Goal: Check status: Check status

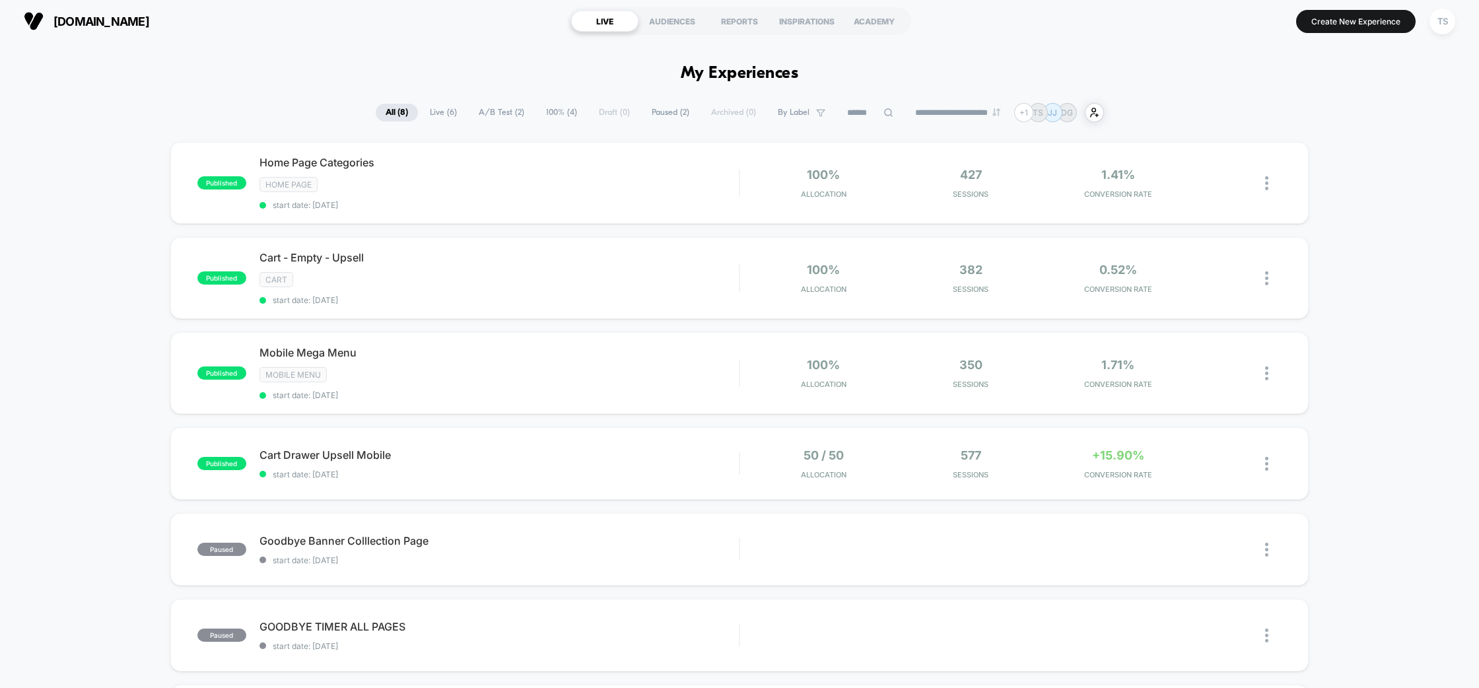
scroll to position [3, 0]
click at [561, 450] on span "Cart Drawer Upsell Mobile Click to edit experience details" at bounding box center [499, 454] width 480 height 13
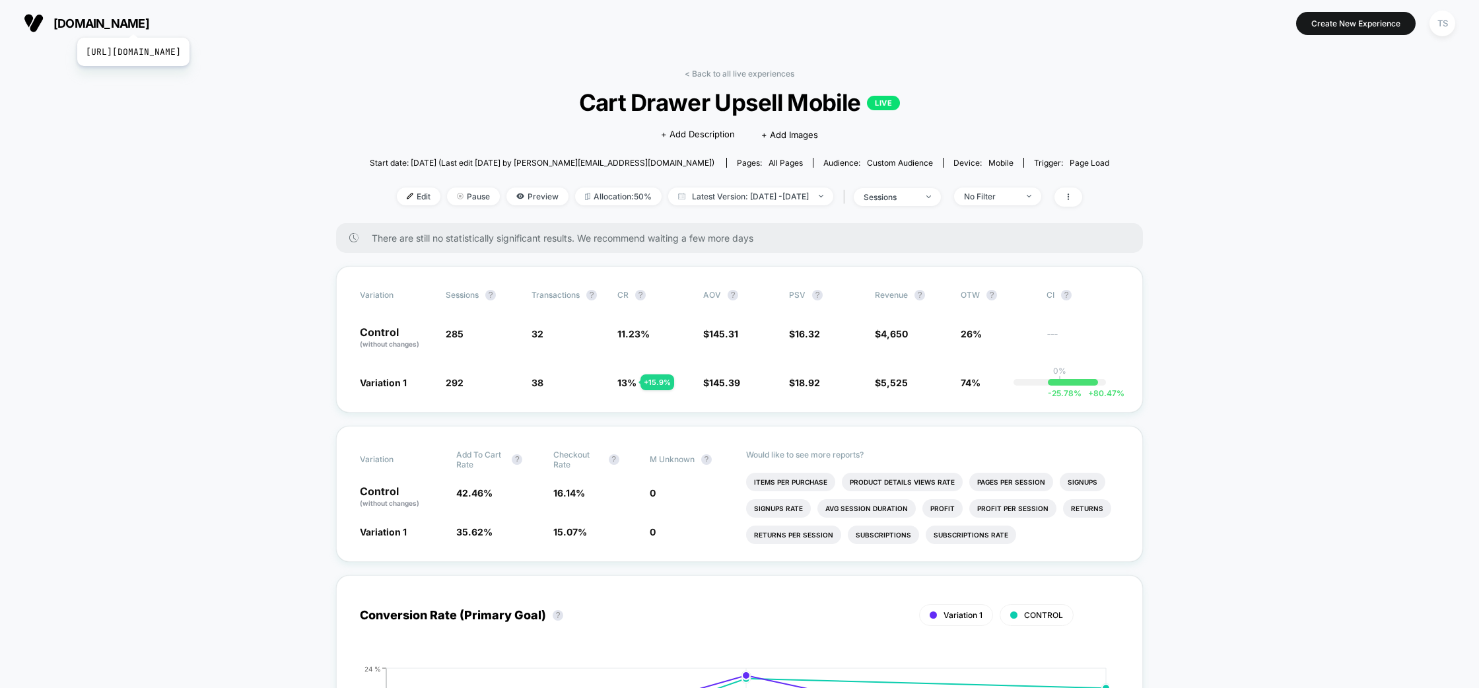
click at [149, 21] on span "[DOMAIN_NAME]" at bounding box center [101, 24] width 96 height 14
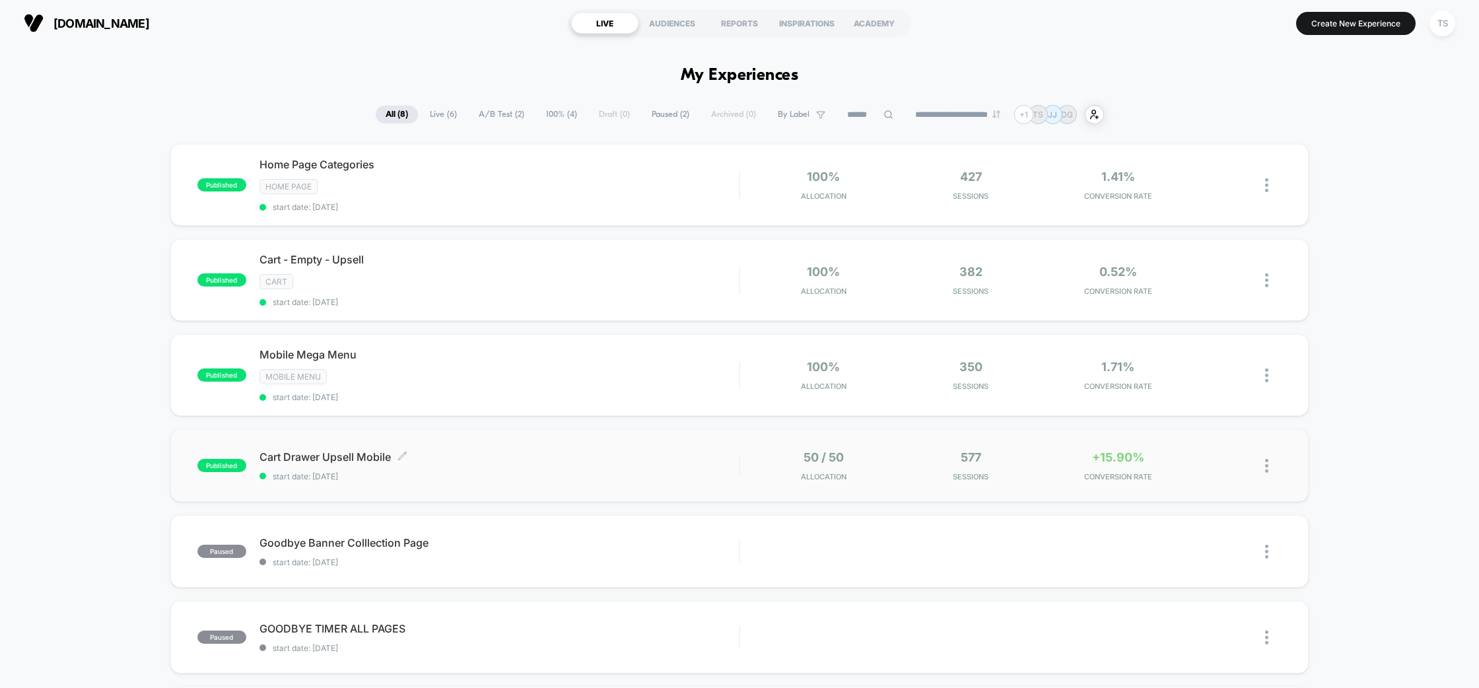
click at [642, 465] on div "Cart Drawer Upsell Mobile Click to edit experience details Click to edit experi…" at bounding box center [499, 465] width 480 height 31
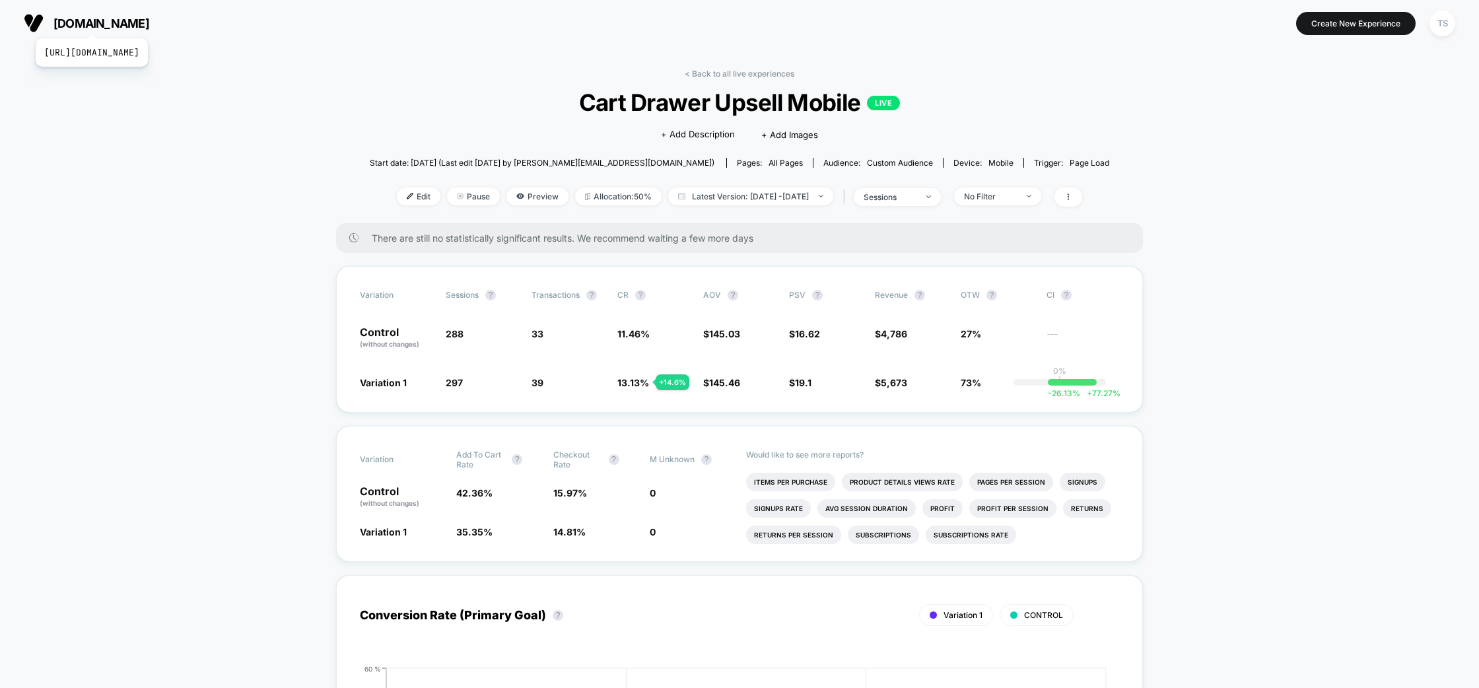
click at [119, 22] on span "[DOMAIN_NAME]" at bounding box center [101, 24] width 96 height 14
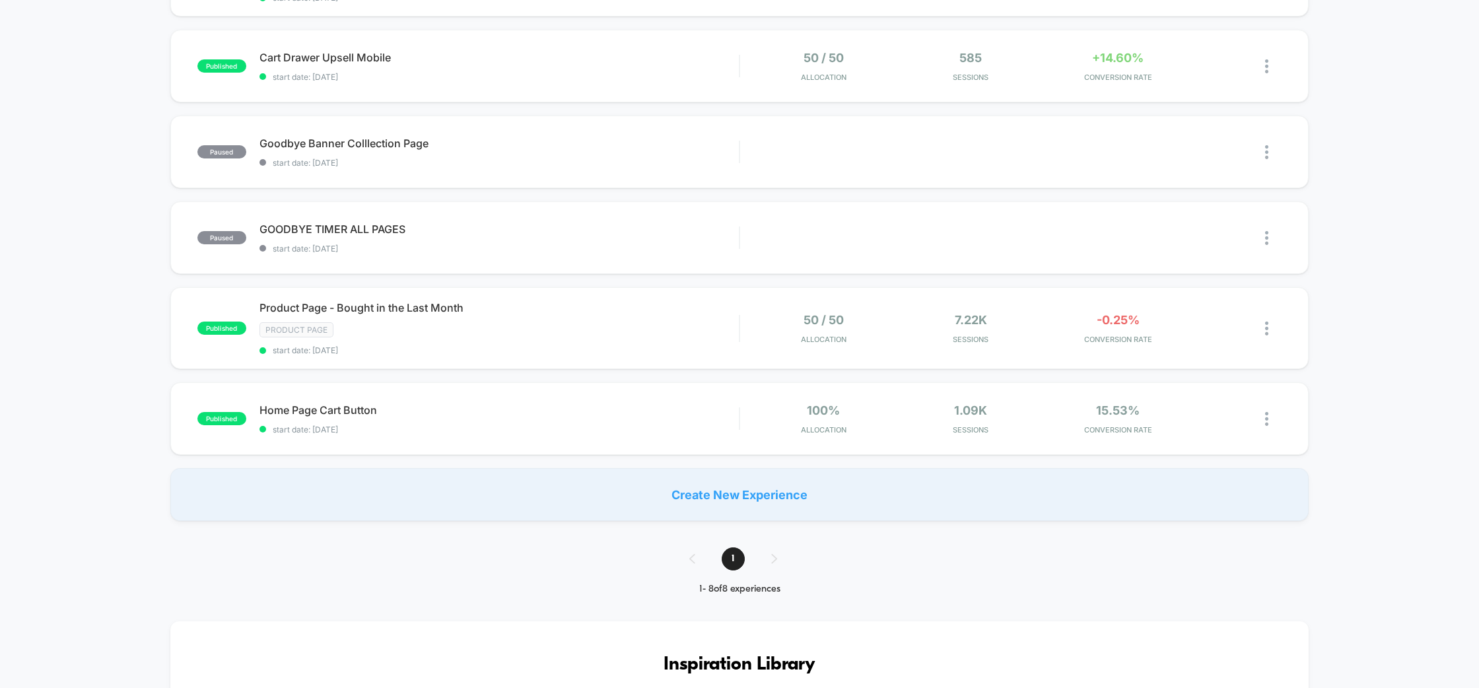
scroll to position [401, 0]
click at [564, 316] on div "Product Page - Bought in the Last Month Click to edit experience details Click …" at bounding box center [499, 326] width 480 height 54
